Goal: Book appointment/travel/reservation

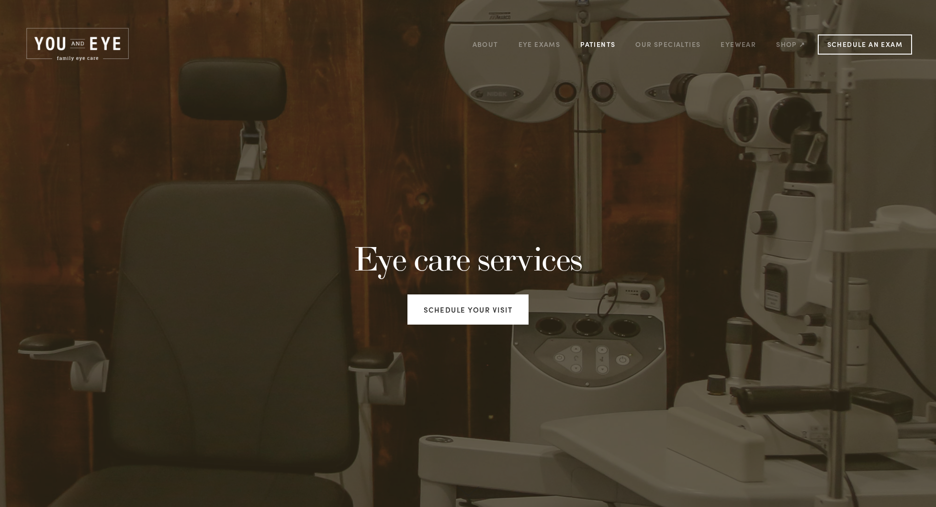
click at [598, 45] on link "Patients" at bounding box center [597, 44] width 35 height 15
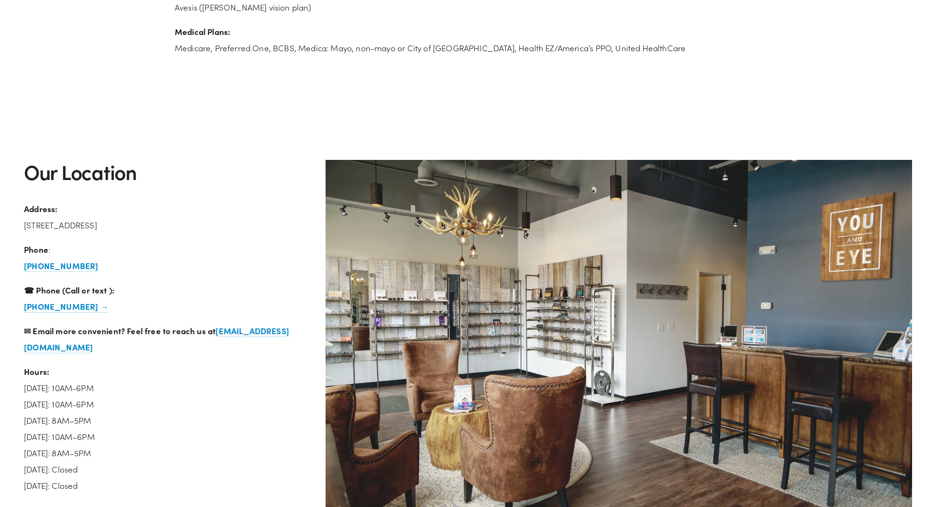
scroll to position [1718, 0]
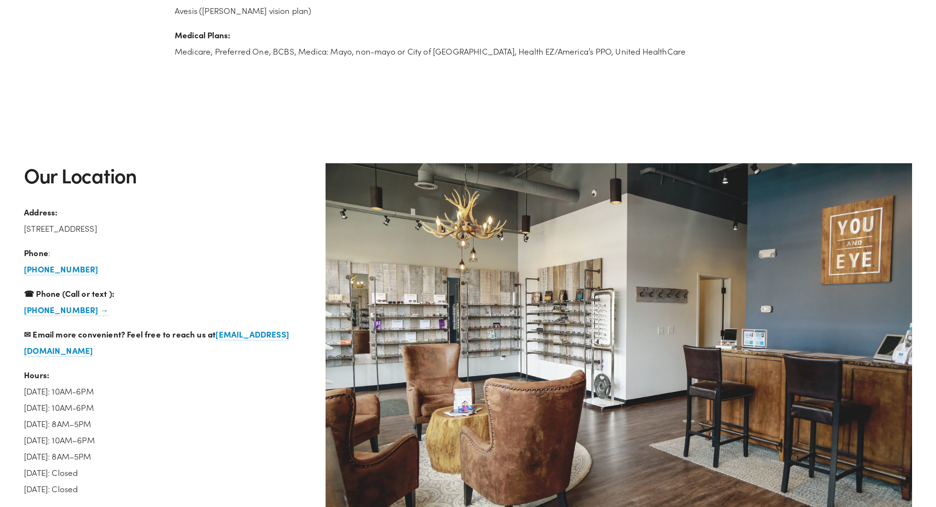
drag, startPoint x: 135, startPoint y: 465, endPoint x: -8, endPoint y: 453, distance: 143.7
click at [202, 444] on p "Hours: [DATE]: 10AM-6PM [DATE]: 10AM-6PM [DATE]: 8AM–5PM [DATE]: 10AM–6PM [DATE…" at bounding box center [166, 432] width 285 height 130
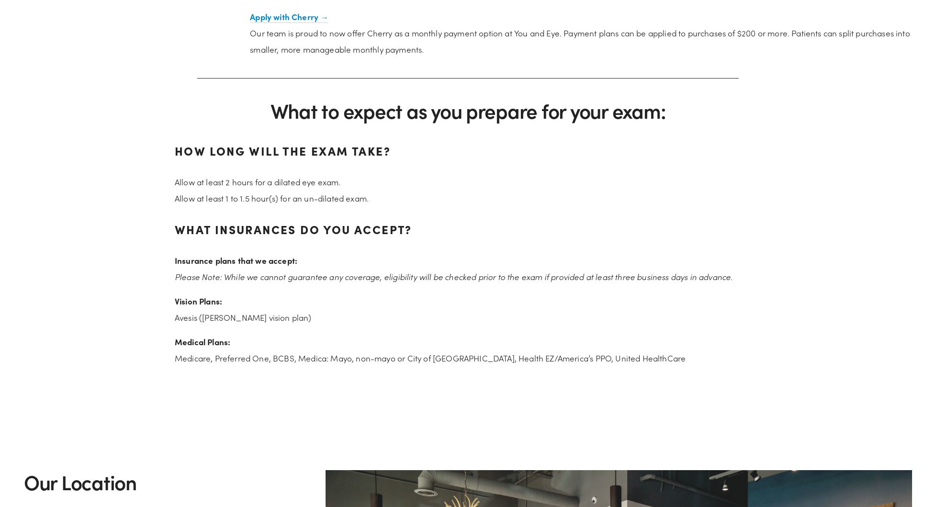
scroll to position [0, 0]
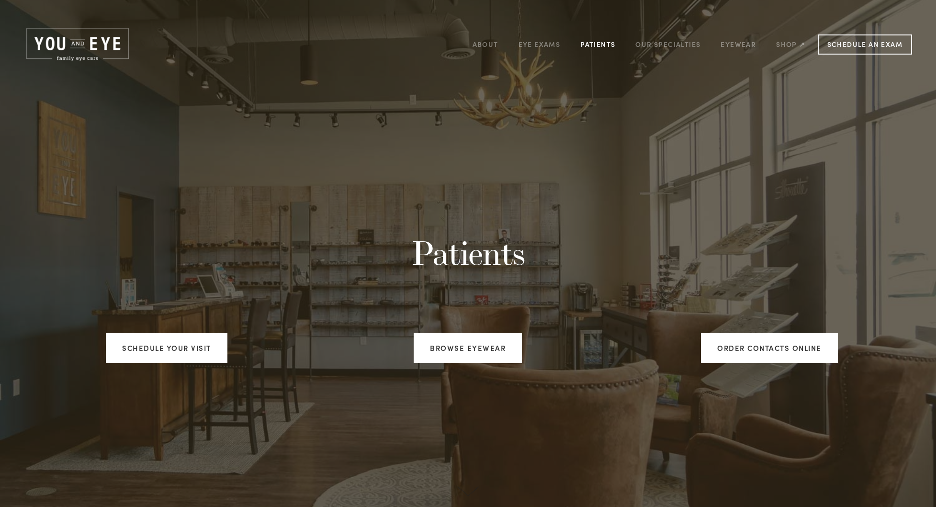
click at [604, 45] on link "Patients" at bounding box center [597, 44] width 35 height 15
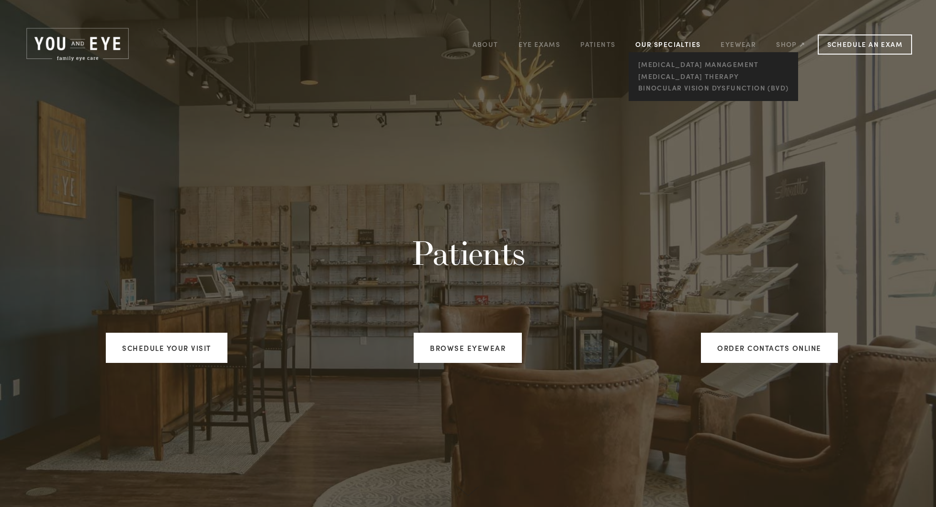
click at [660, 42] on link "Our Specialties" at bounding box center [667, 44] width 65 height 9
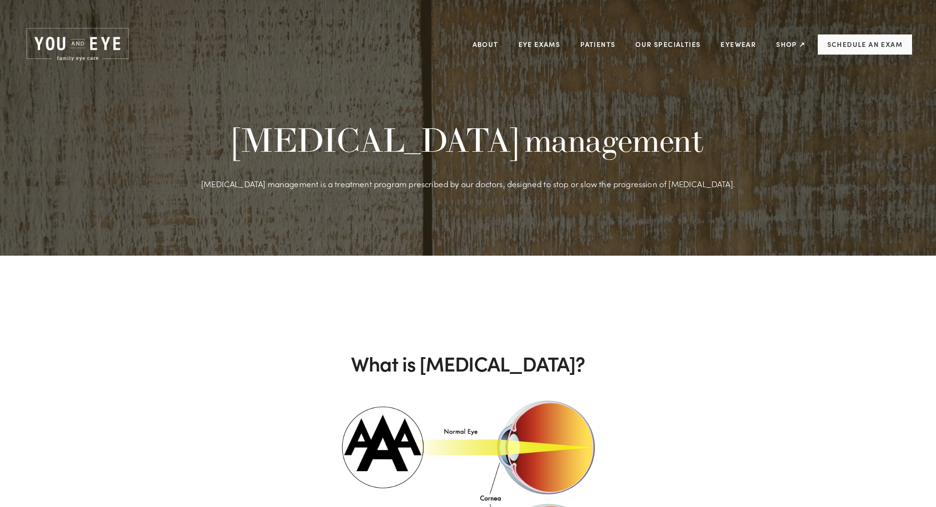
click at [688, 49] on link "Schedule an Exam" at bounding box center [865, 44] width 94 height 20
